Goal: Navigation & Orientation: Find specific page/section

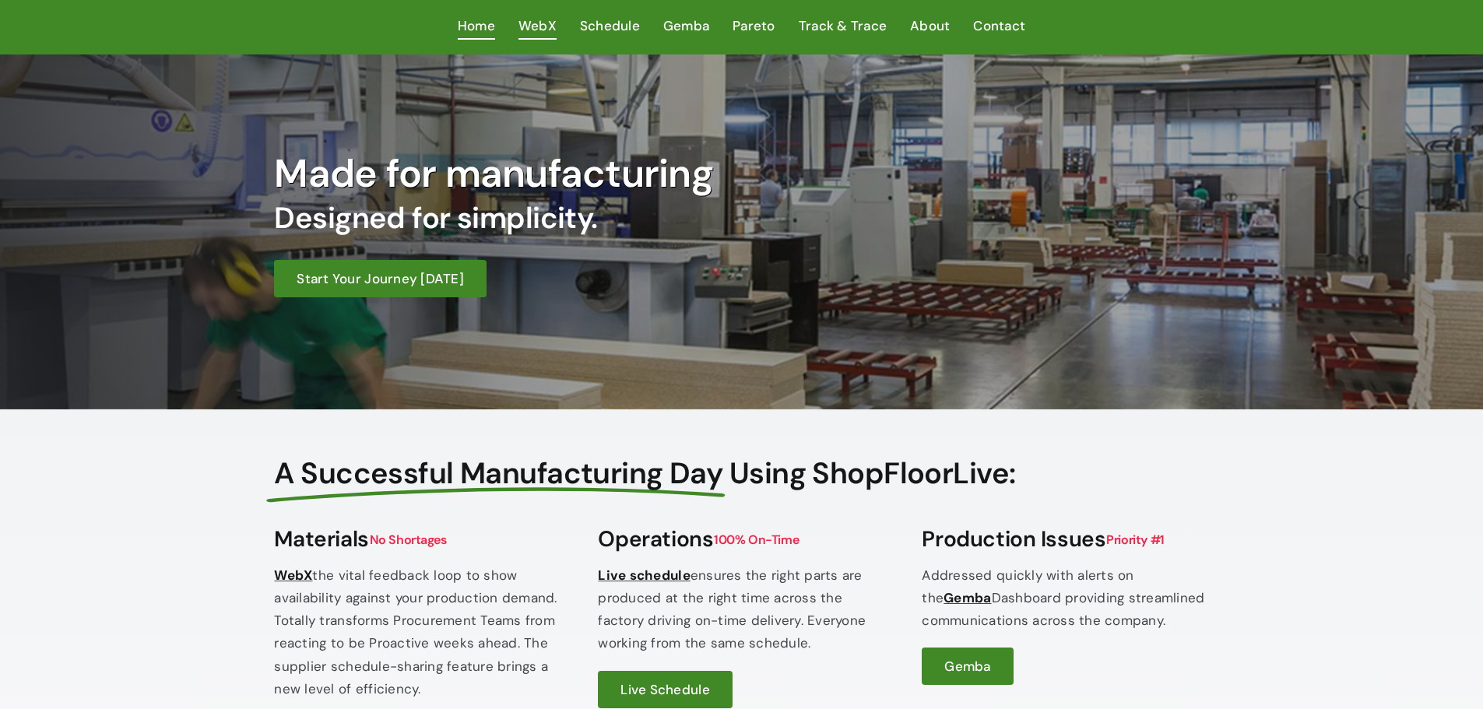
click at [539, 30] on span "WebX" at bounding box center [538, 26] width 38 height 23
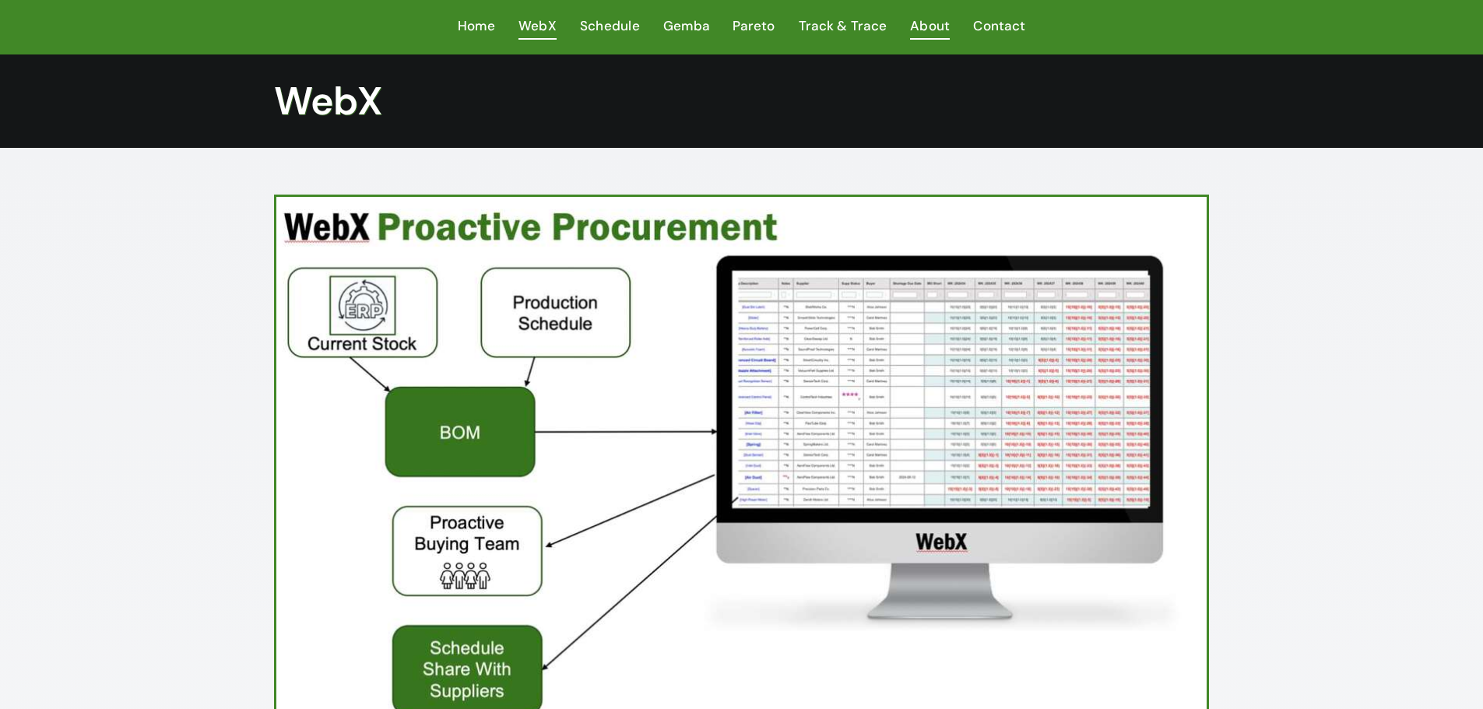
click at [945, 28] on span "About" at bounding box center [930, 26] width 40 height 23
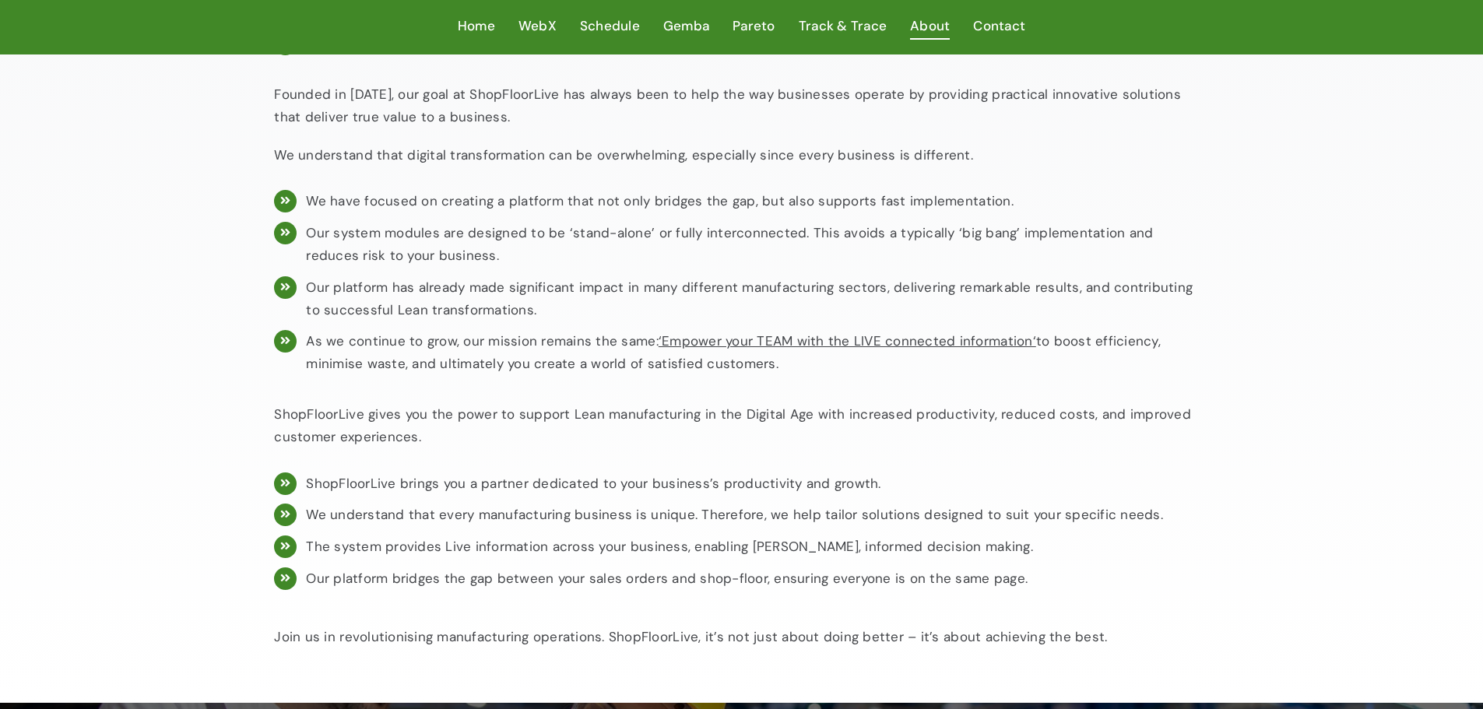
scroll to position [1261, 0]
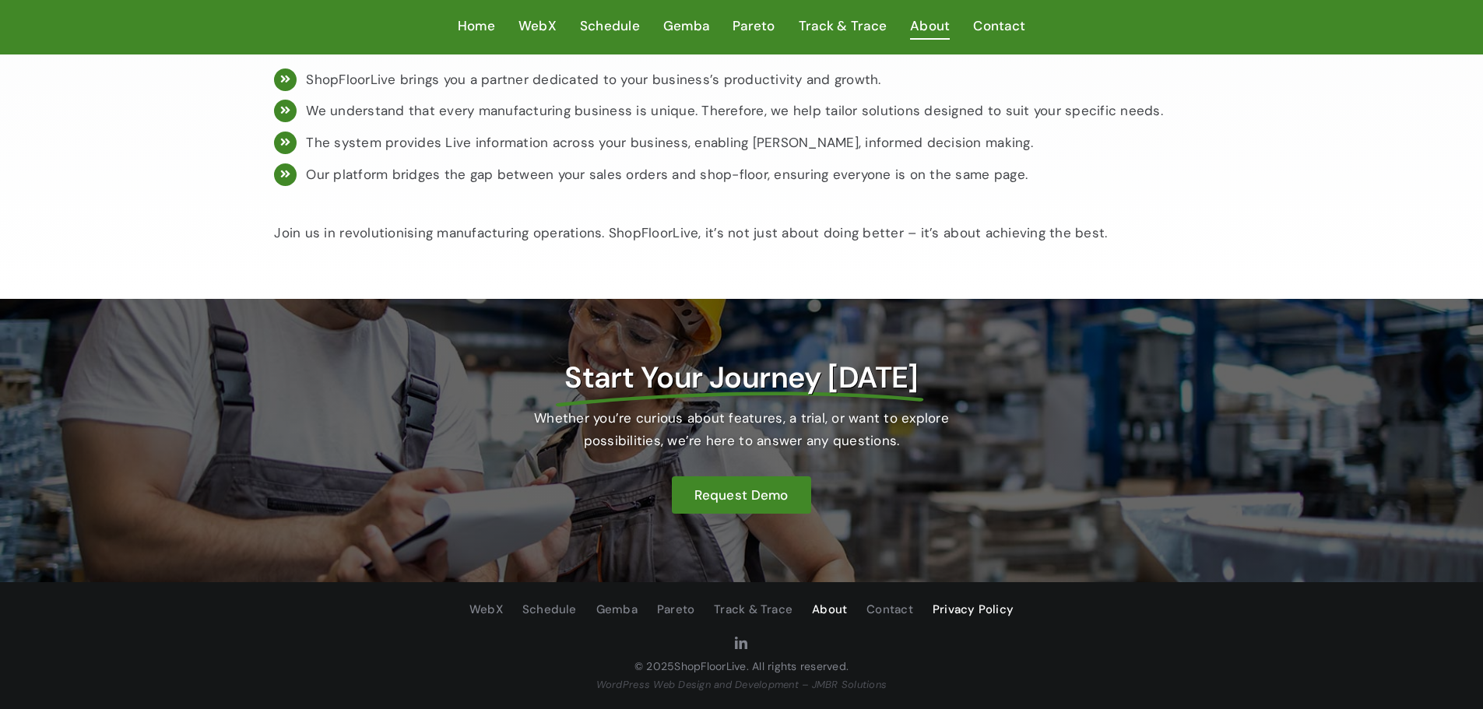
click at [952, 611] on span "Privacy Policy" at bounding box center [973, 610] width 81 height 20
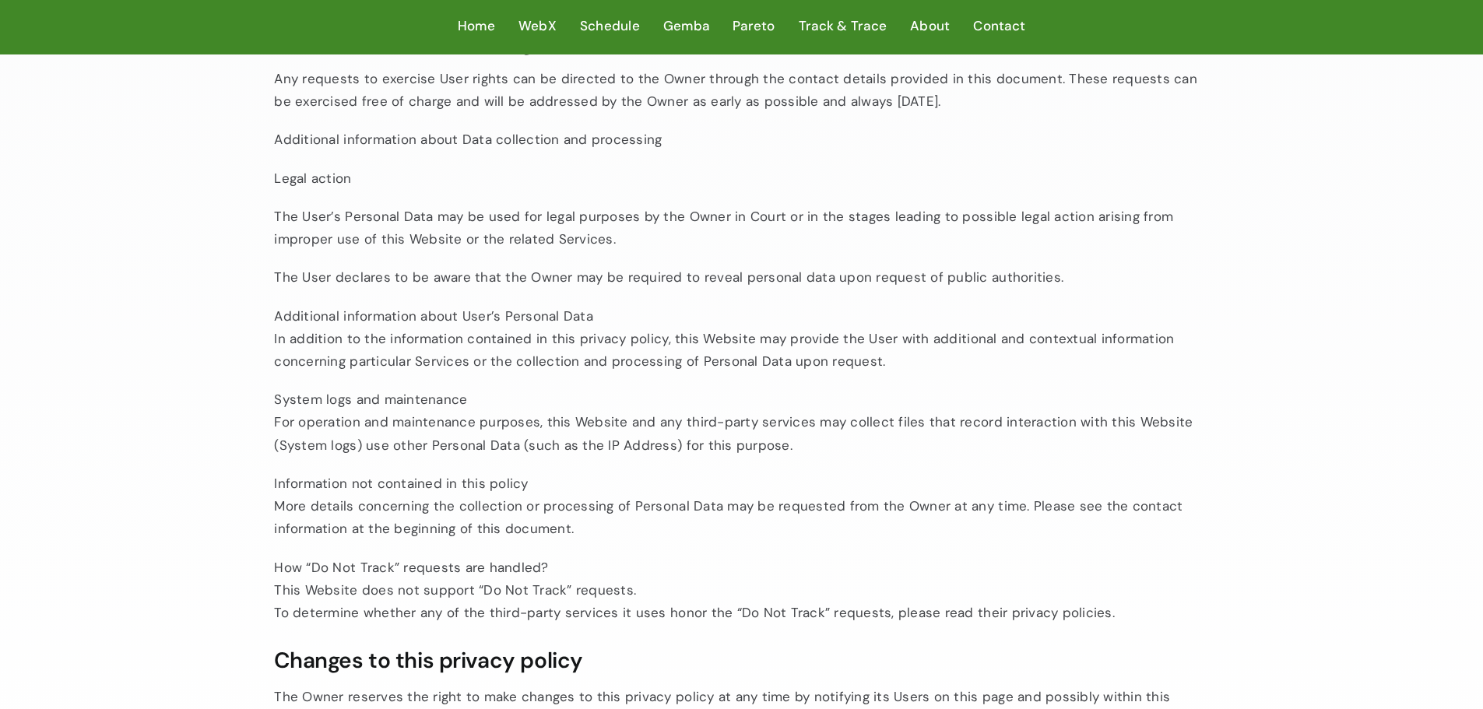
scroll to position [3426, 0]
